Goal: Navigation & Orientation: Locate item on page

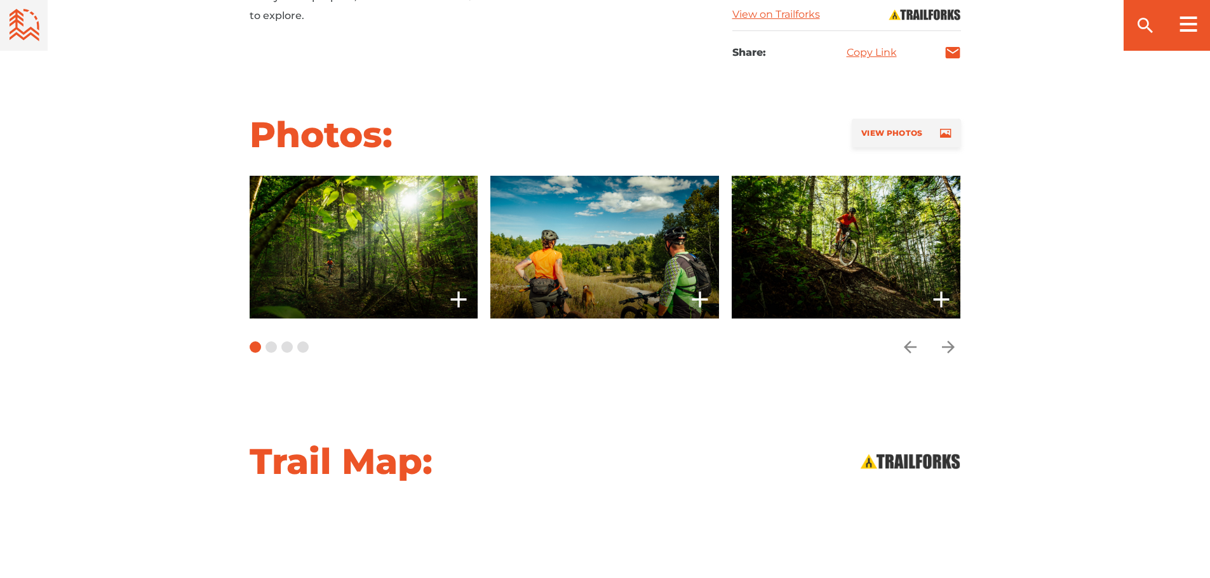
scroll to position [862, 0]
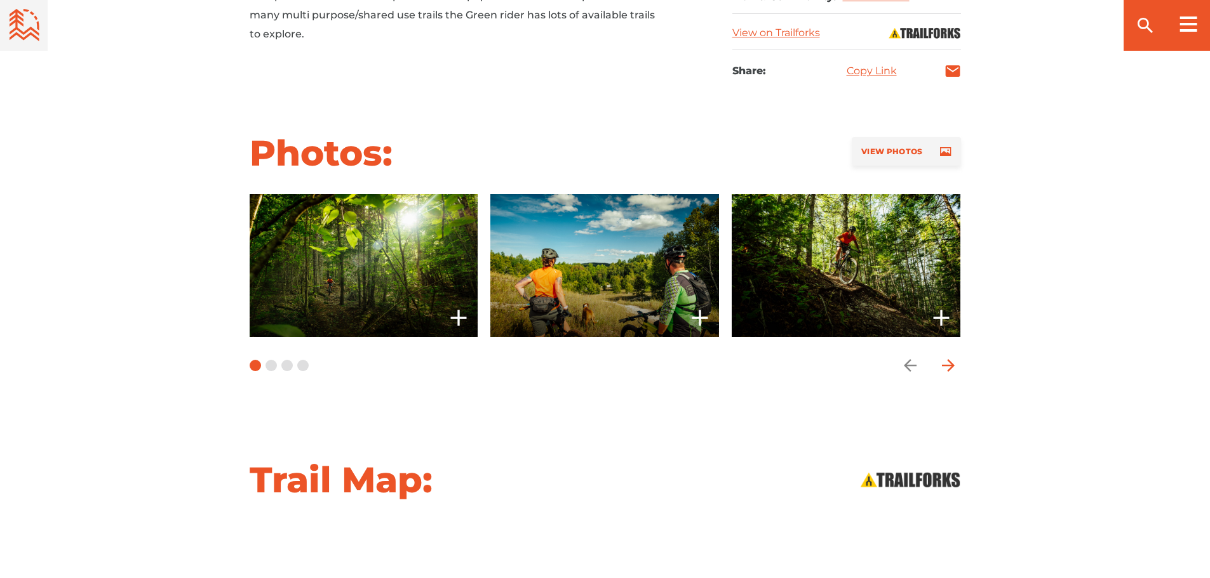
click at [945, 367] on icon "arrow forward" at bounding box center [947, 365] width 19 height 19
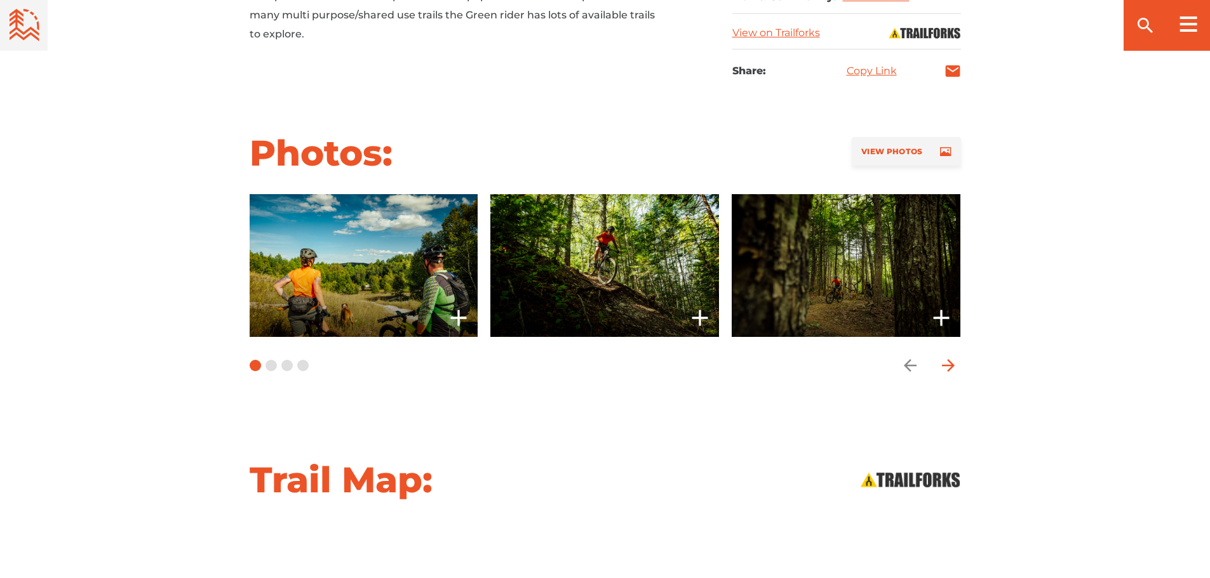
click at [945, 367] on icon "arrow forward" at bounding box center [947, 365] width 19 height 19
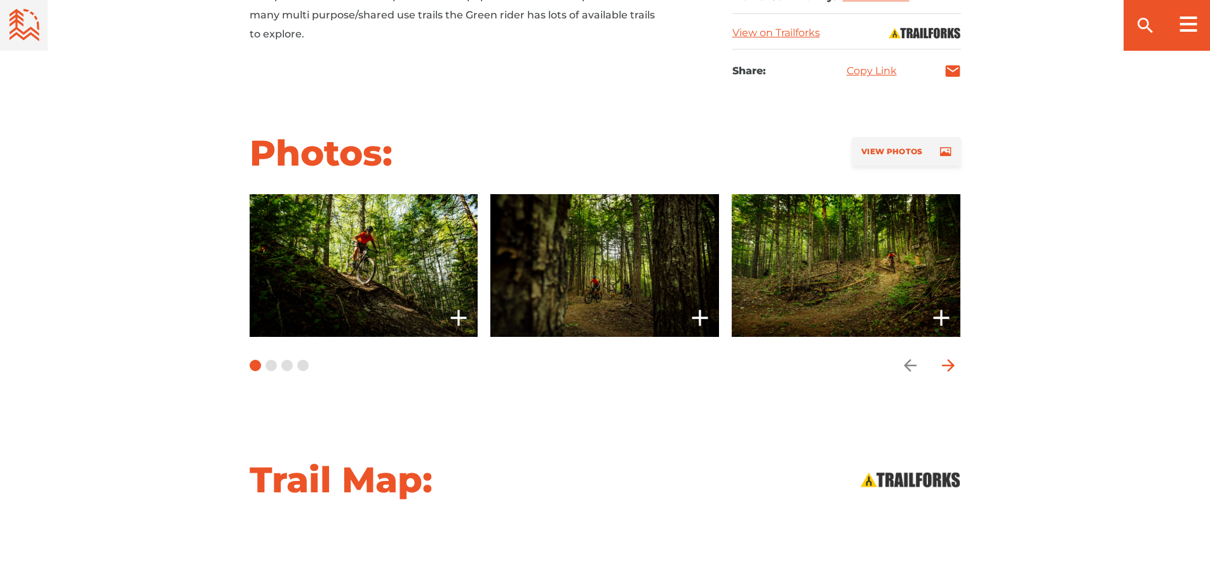
click at [945, 367] on icon "arrow forward" at bounding box center [947, 365] width 19 height 19
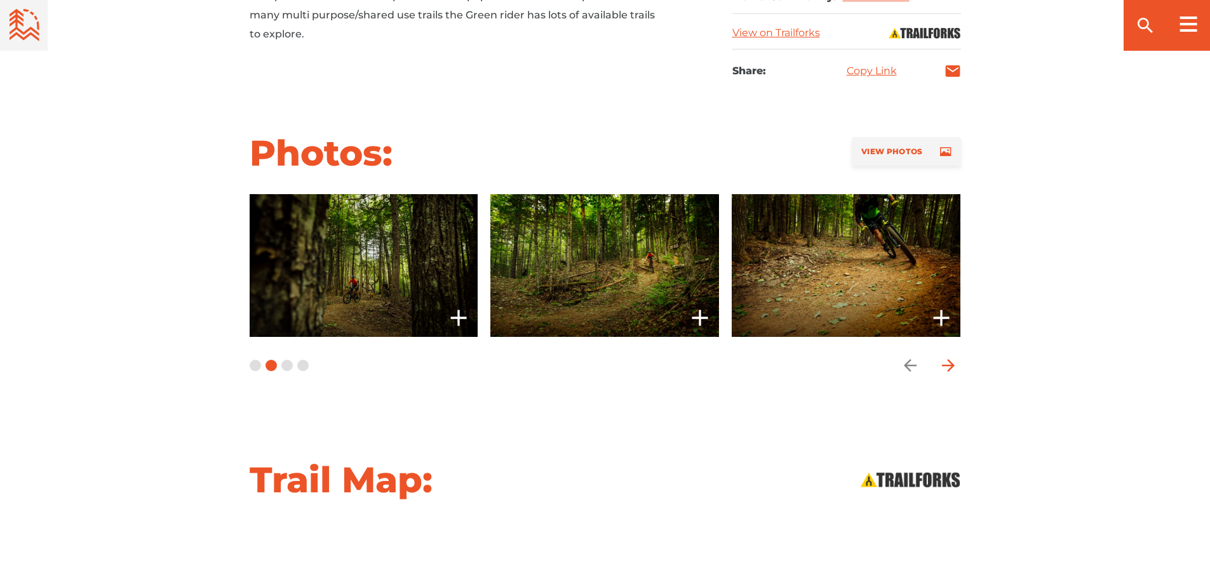
click at [945, 367] on icon "arrow forward" at bounding box center [947, 365] width 19 height 19
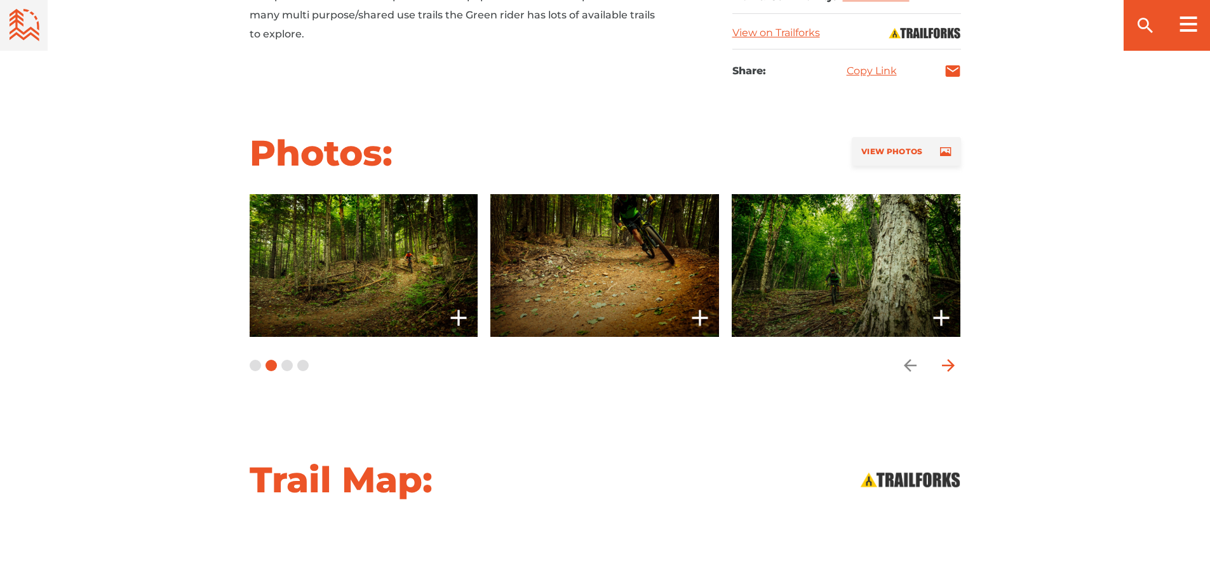
click at [945, 367] on icon "arrow forward" at bounding box center [947, 365] width 19 height 19
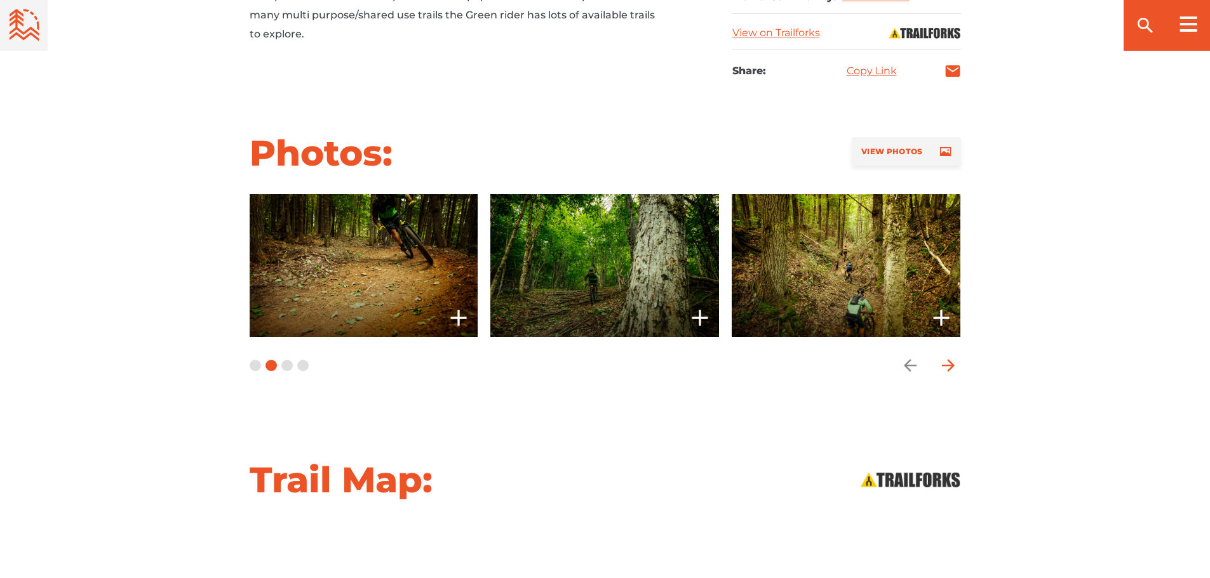
click at [945, 367] on icon "arrow forward" at bounding box center [947, 365] width 19 height 19
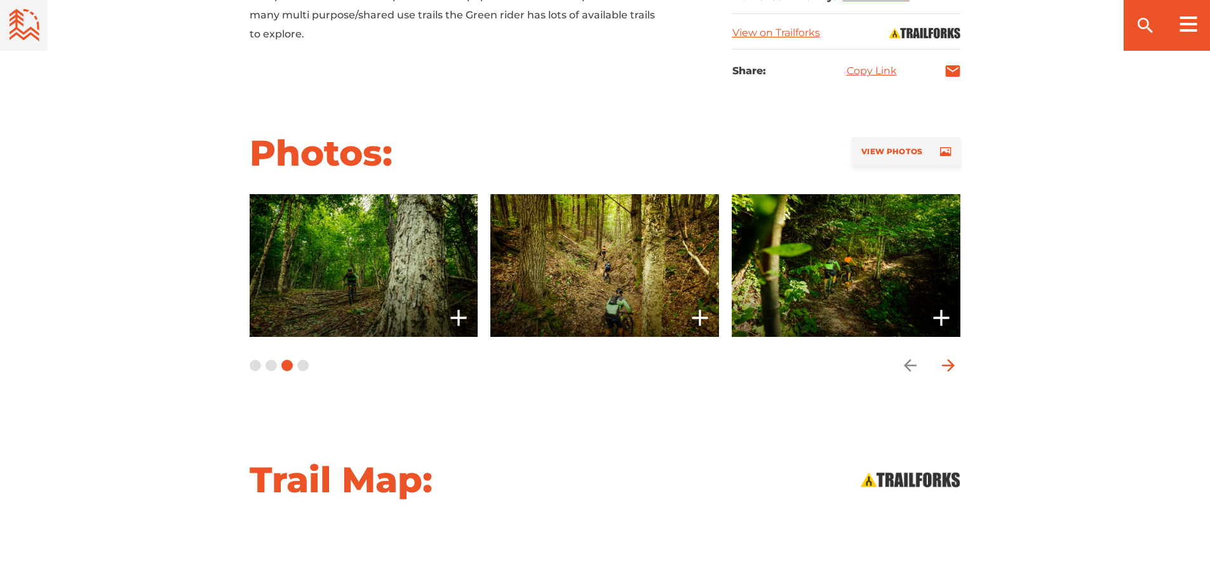
click at [945, 367] on icon "arrow forward" at bounding box center [947, 365] width 19 height 19
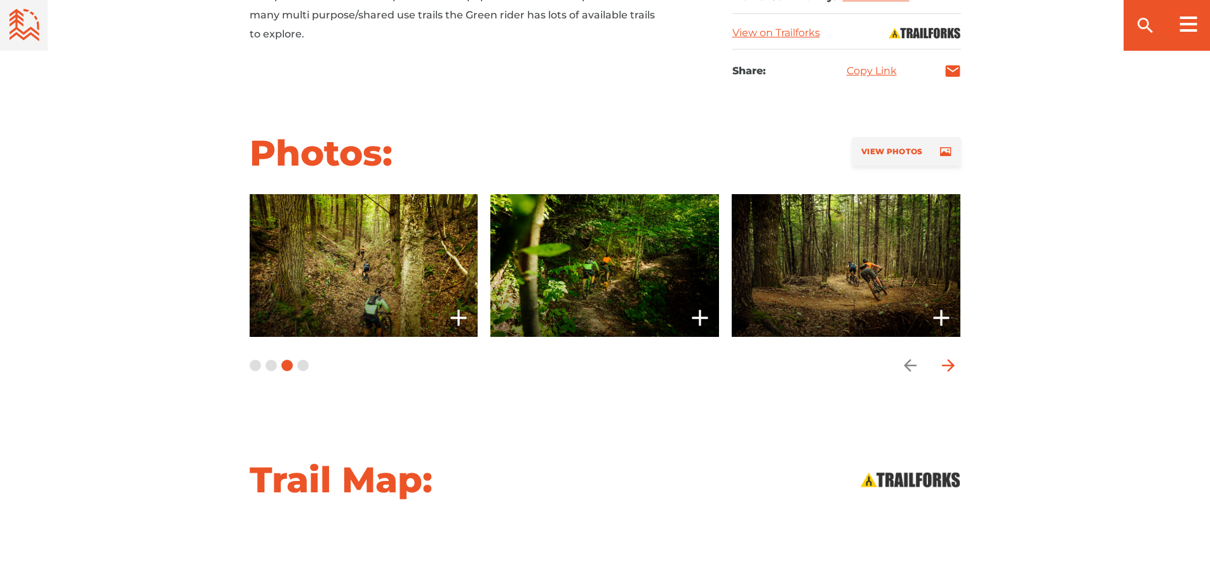
click at [945, 367] on icon "arrow forward" at bounding box center [947, 365] width 19 height 19
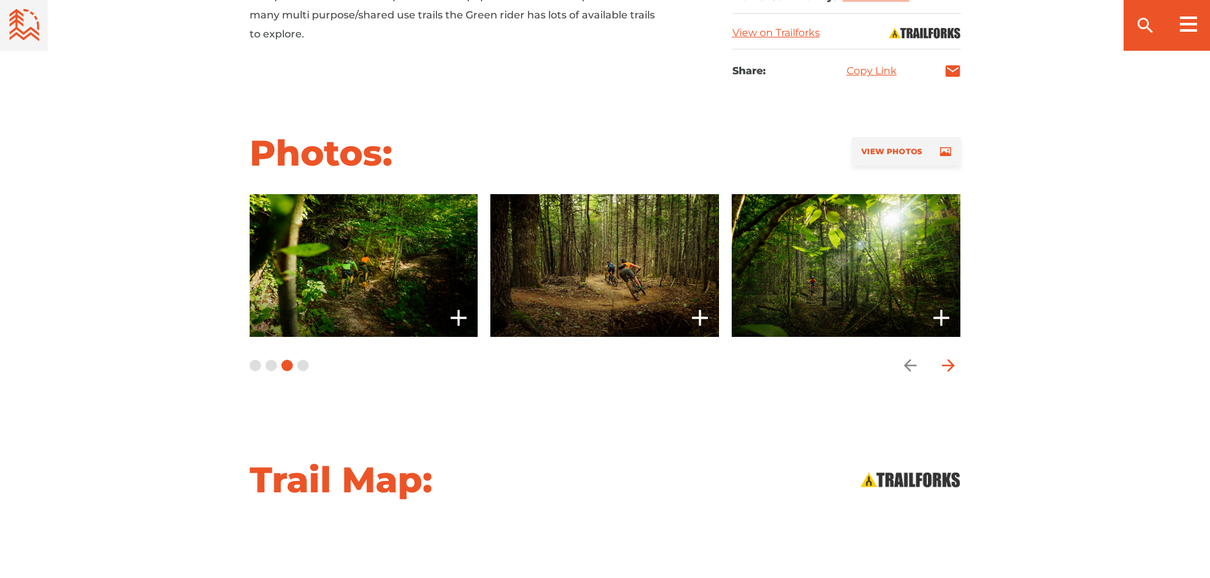
click at [945, 367] on icon "arrow forward" at bounding box center [947, 365] width 19 height 19
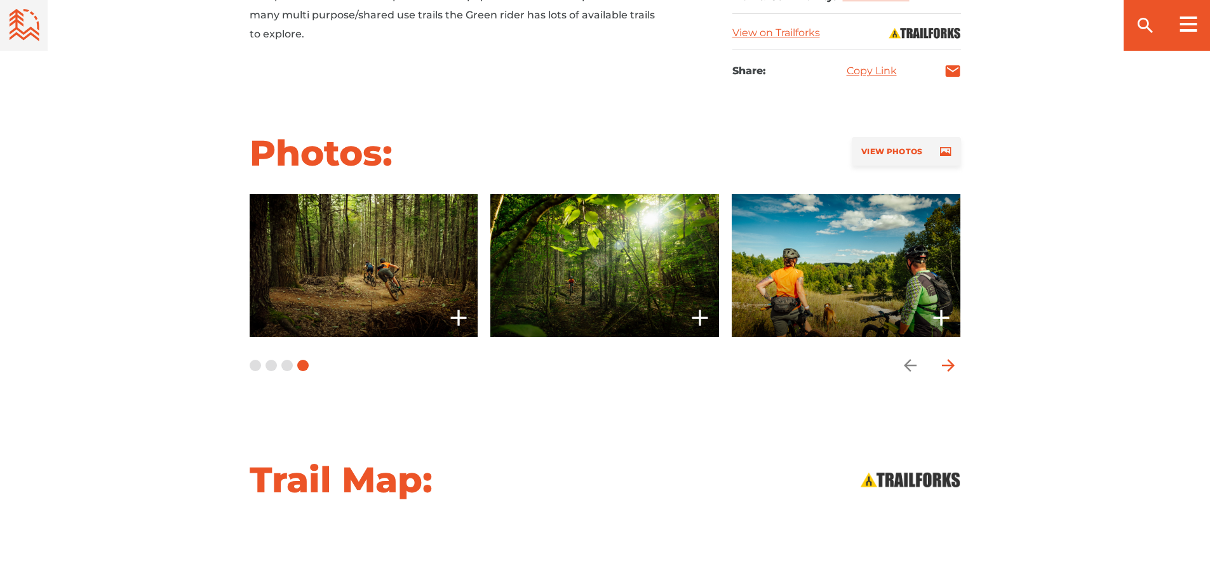
click at [945, 367] on icon "arrow forward" at bounding box center [947, 365] width 19 height 19
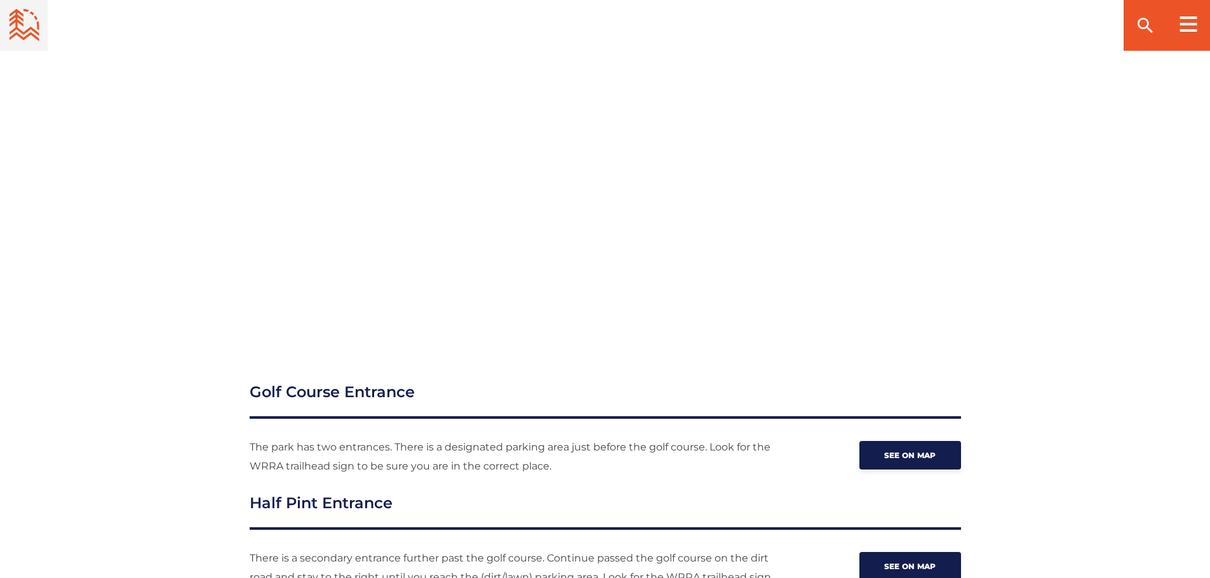
scroll to position [1408, 0]
